Goal: Transaction & Acquisition: Subscribe to service/newsletter

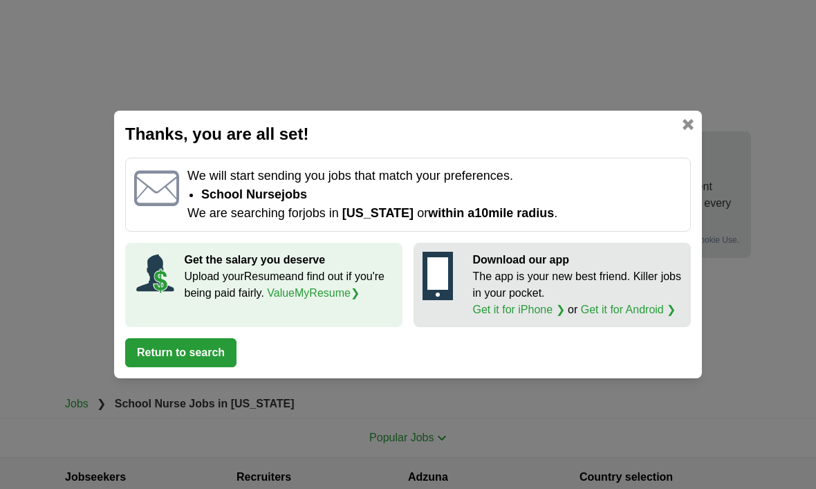
click at [223, 346] on button "Return to search" at bounding box center [180, 352] width 111 height 29
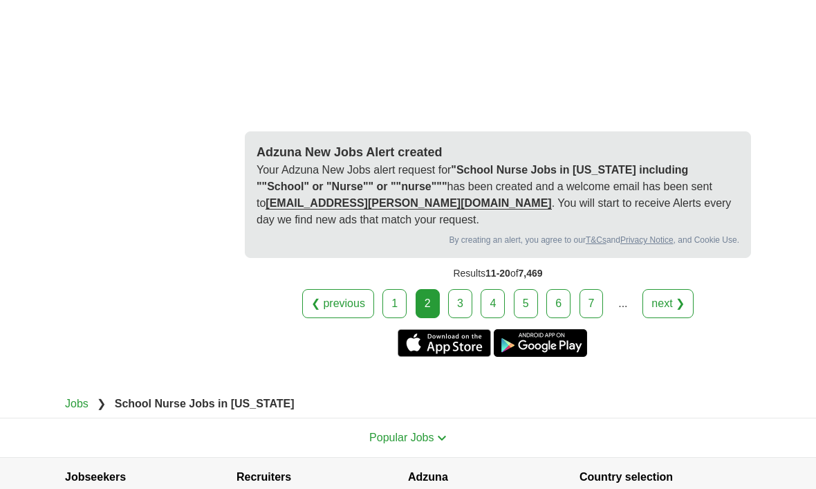
click at [470, 289] on link "3" at bounding box center [460, 303] width 24 height 29
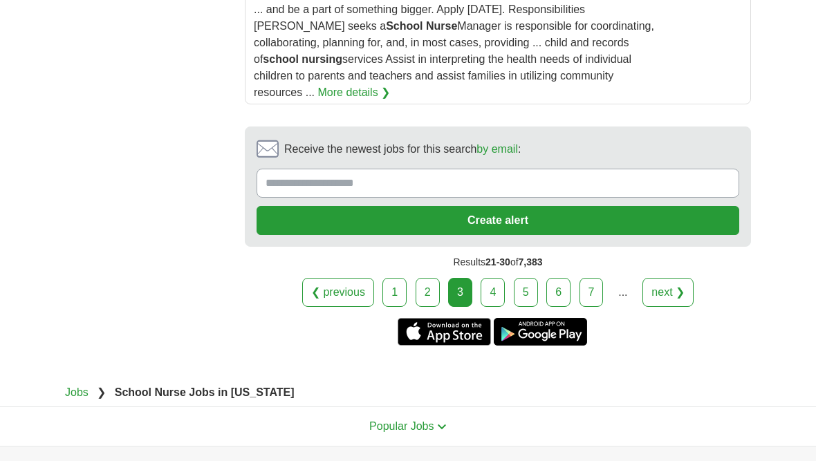
scroll to position [2335, 0]
click at [505, 169] on input "Receive the newest jobs for this search by email :" at bounding box center [497, 183] width 482 height 29
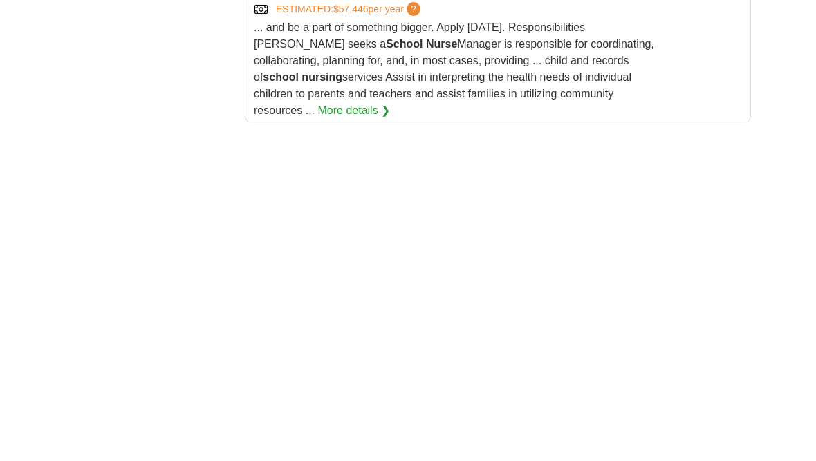
scroll to position [2607, 0]
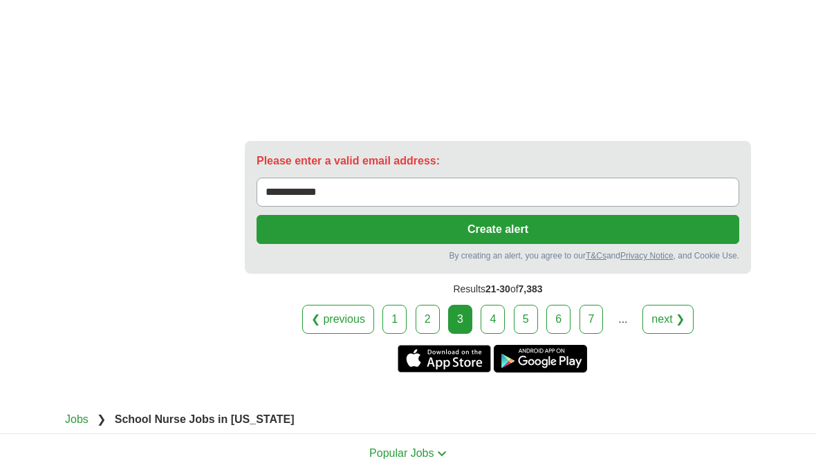
click at [419, 178] on input "**********" at bounding box center [497, 192] width 482 height 29
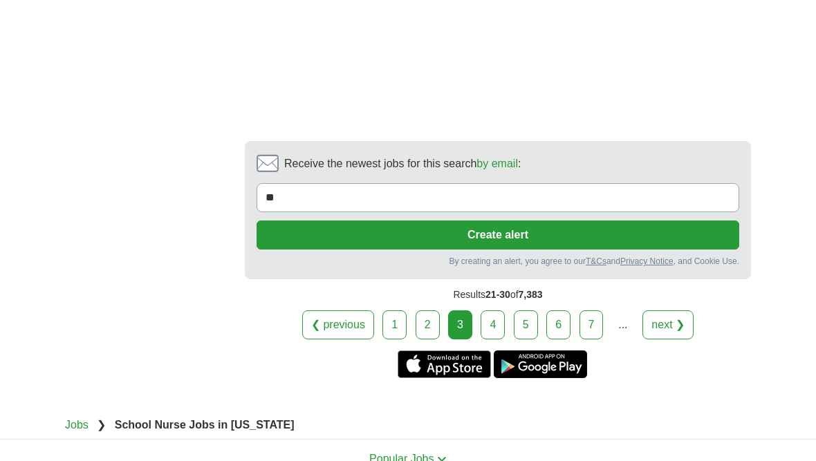
type input "*"
type input "**********"
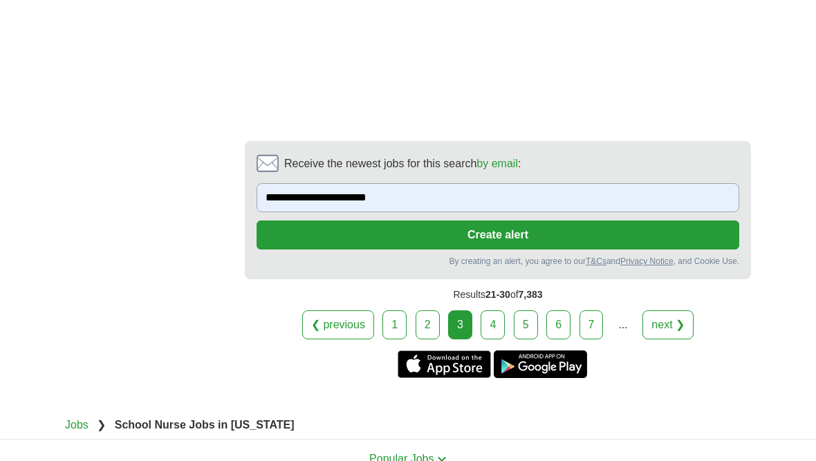
click at [536, 220] on button "Create alert" at bounding box center [497, 234] width 482 height 29
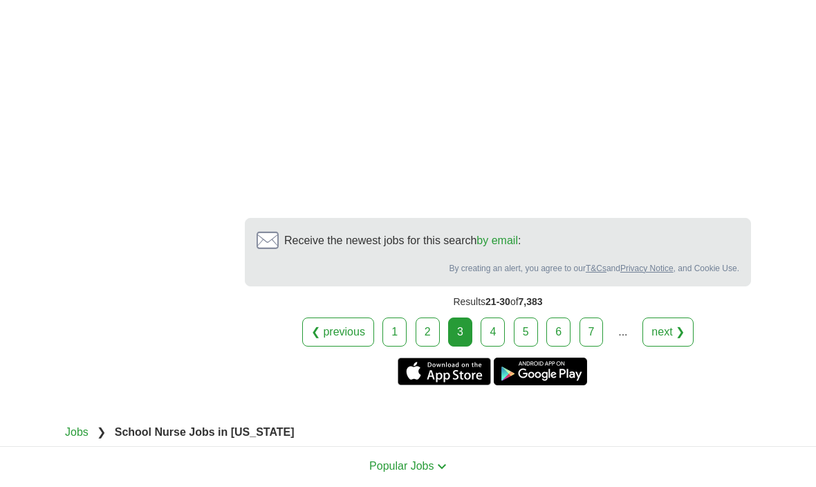
scroll to position [2858, 0]
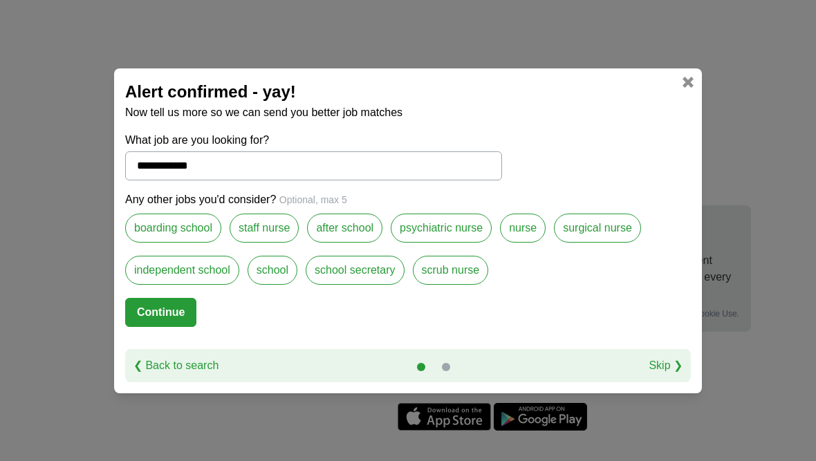
click at [529, 227] on label "nurse" at bounding box center [523, 228] width 46 height 29
click at [176, 314] on button "Continue" at bounding box center [160, 312] width 71 height 29
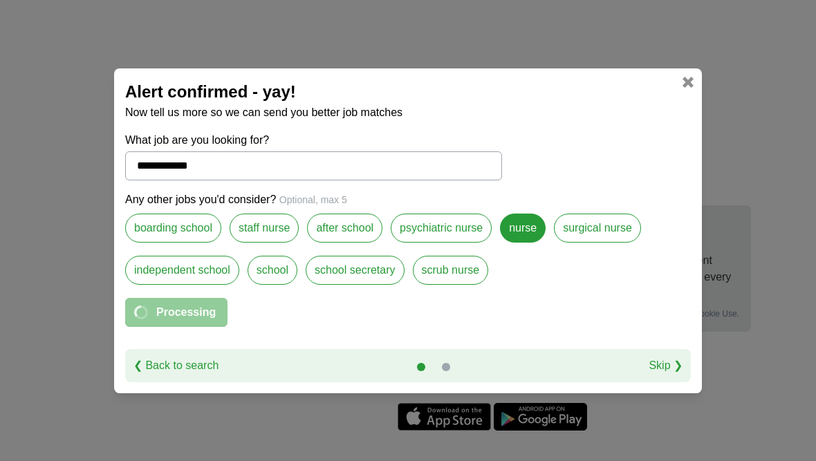
select select "*"
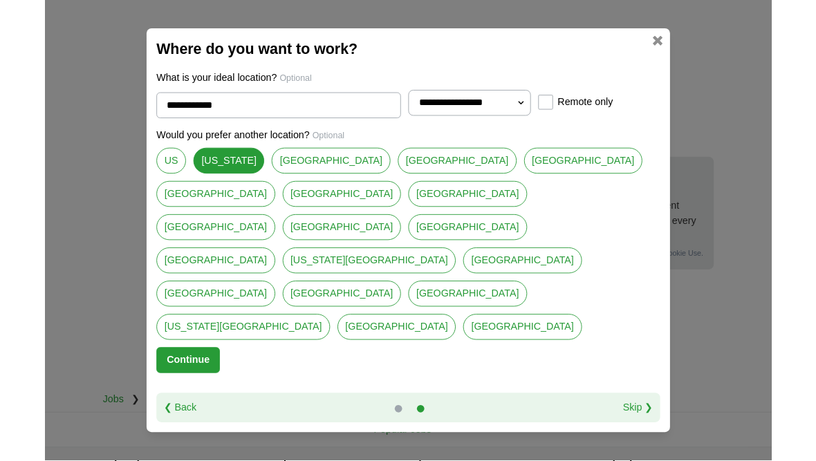
scroll to position [2943, 0]
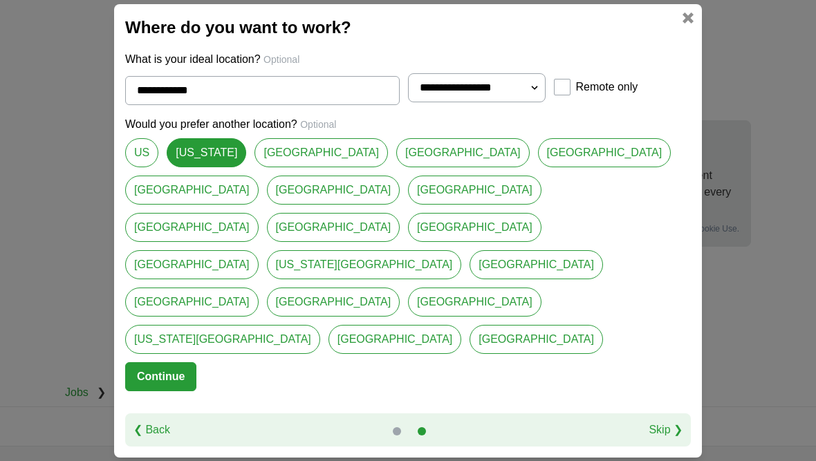
click at [516, 19] on div "**********" at bounding box center [408, 230] width 816 height 461
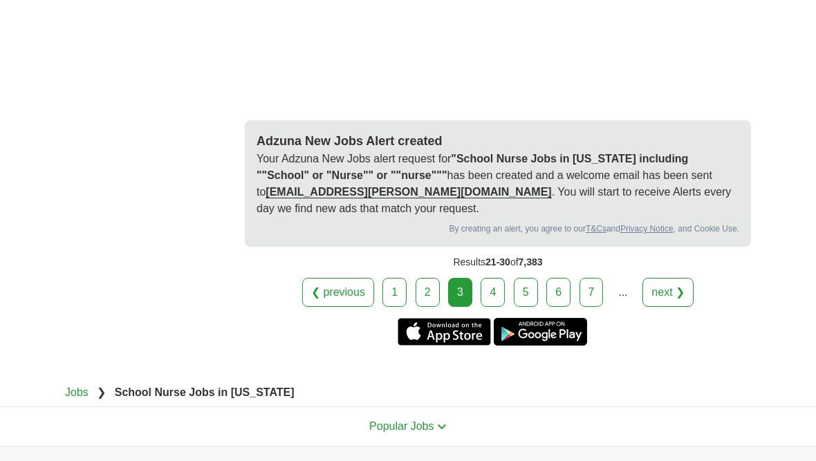
click at [523, 153] on strong ""School Nurse Jobs in Pennsylvania including ""School" or "Nurse"" or ""nurse"""" at bounding box center [471, 167] width 431 height 28
click at [520, 151] on p "Your Adzuna New Jobs alert request for "School Nurse Jobs in Pennsylvania inclu…" at bounding box center [497, 184] width 482 height 66
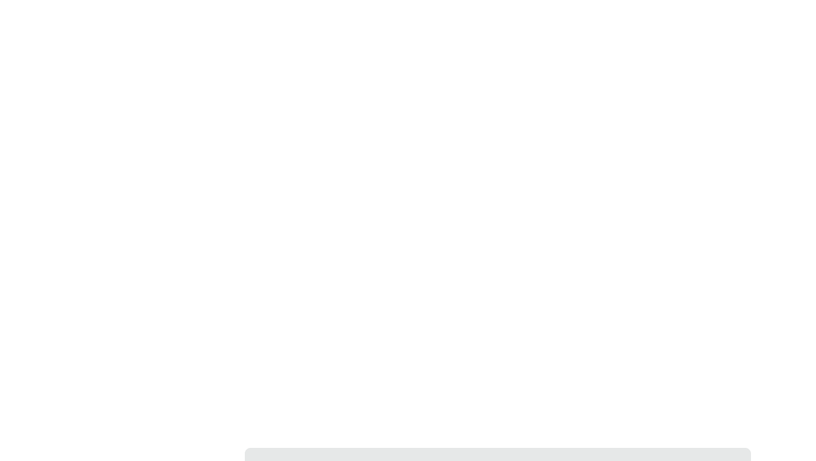
scroll to position [2614, 0]
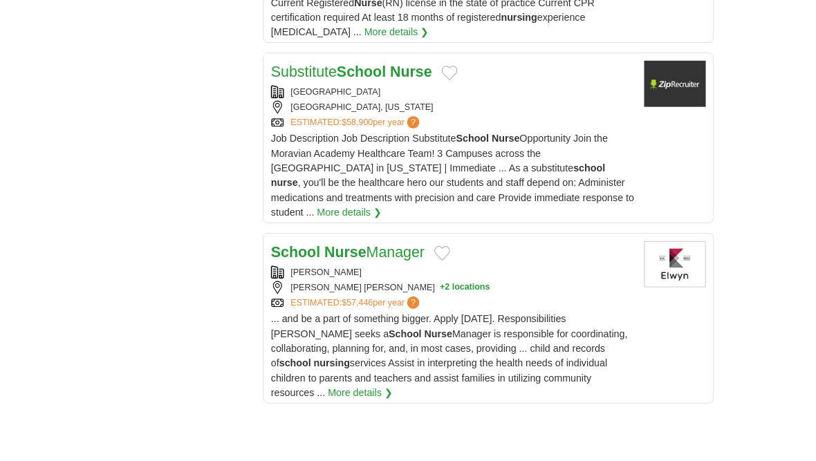
scroll to position [2060, 0]
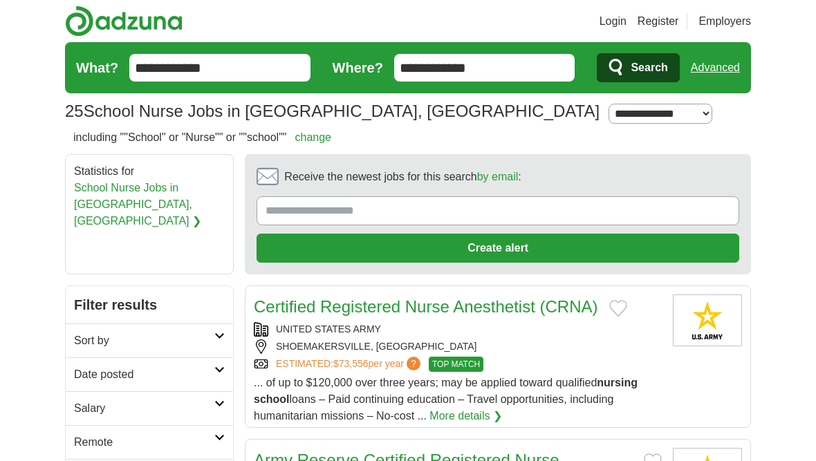
click at [658, 203] on input "Receive the newest jobs for this search by email :" at bounding box center [497, 210] width 482 height 29
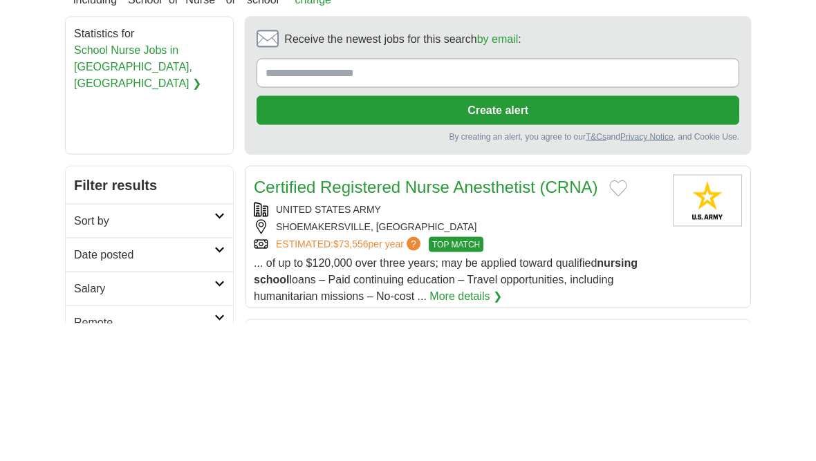
click at [143, 182] on link "School Nurse Jobs in [GEOGRAPHIC_DATA], [GEOGRAPHIC_DATA] ❯" at bounding box center [137, 204] width 127 height 45
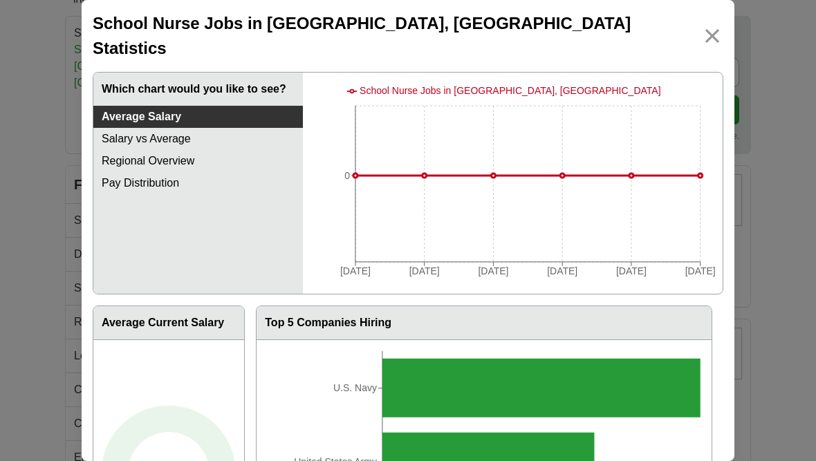
click at [172, 172] on link "Pay Distribution" at bounding box center [197, 183] width 209 height 22
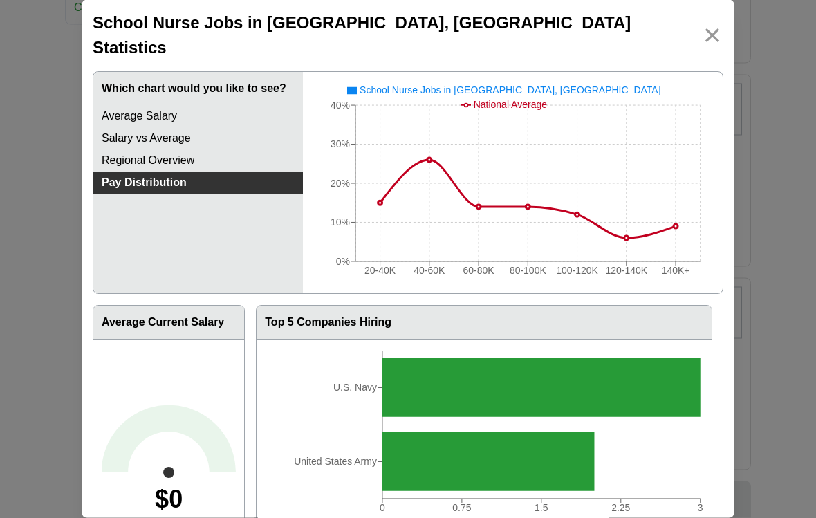
scroll to position [1002, 0]
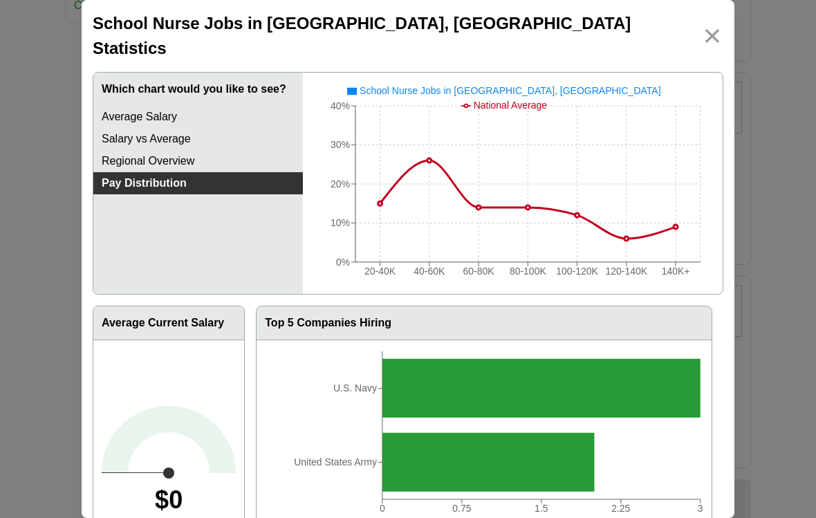
click at [733, 12] on div "School Nurse Jobs in [GEOGRAPHIC_DATA], [GEOGRAPHIC_DATA] Statistics" at bounding box center [408, 36] width 652 height 72
click at [715, 25] on img at bounding box center [712, 36] width 22 height 22
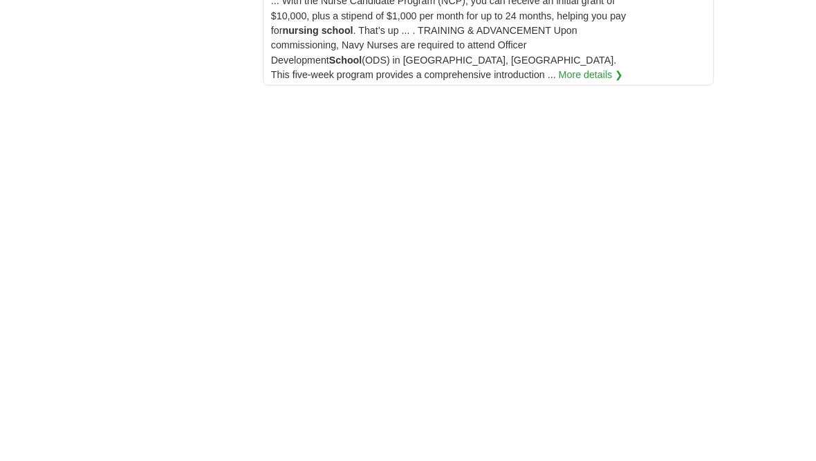
scroll to position [2310, 0]
